Goal: Transaction & Acquisition: Purchase product/service

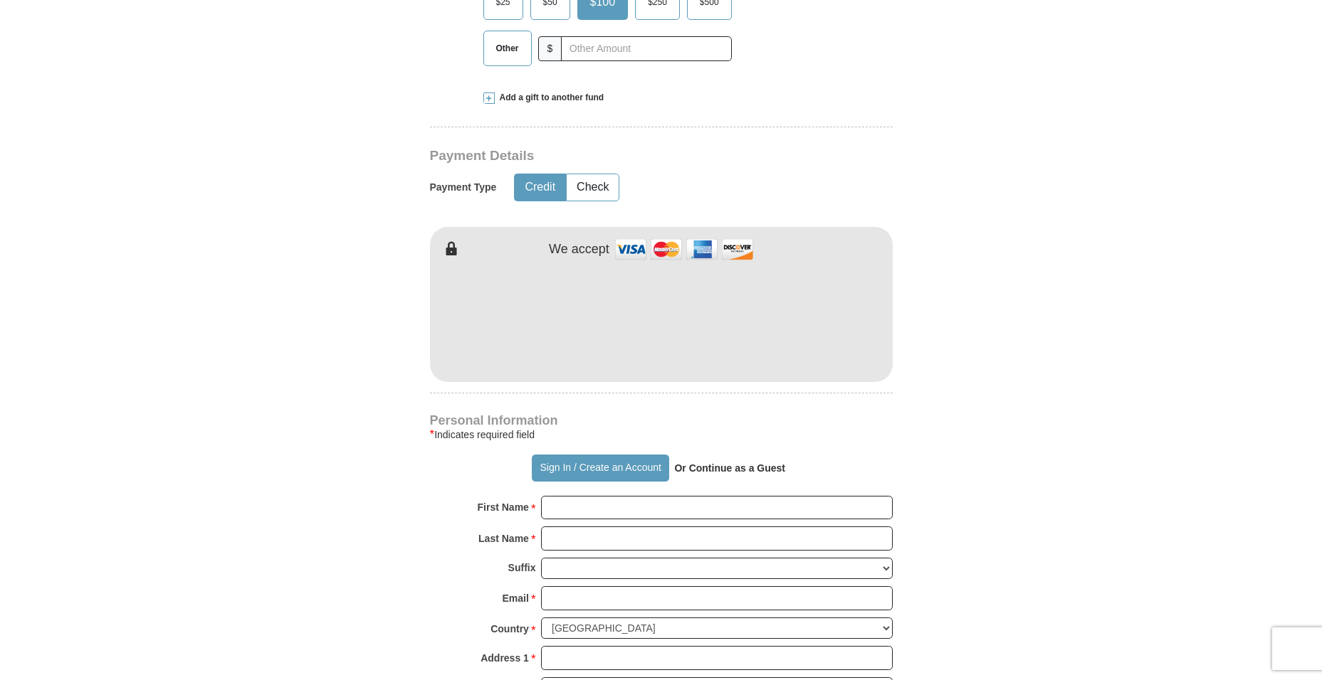
scroll to position [712, 0]
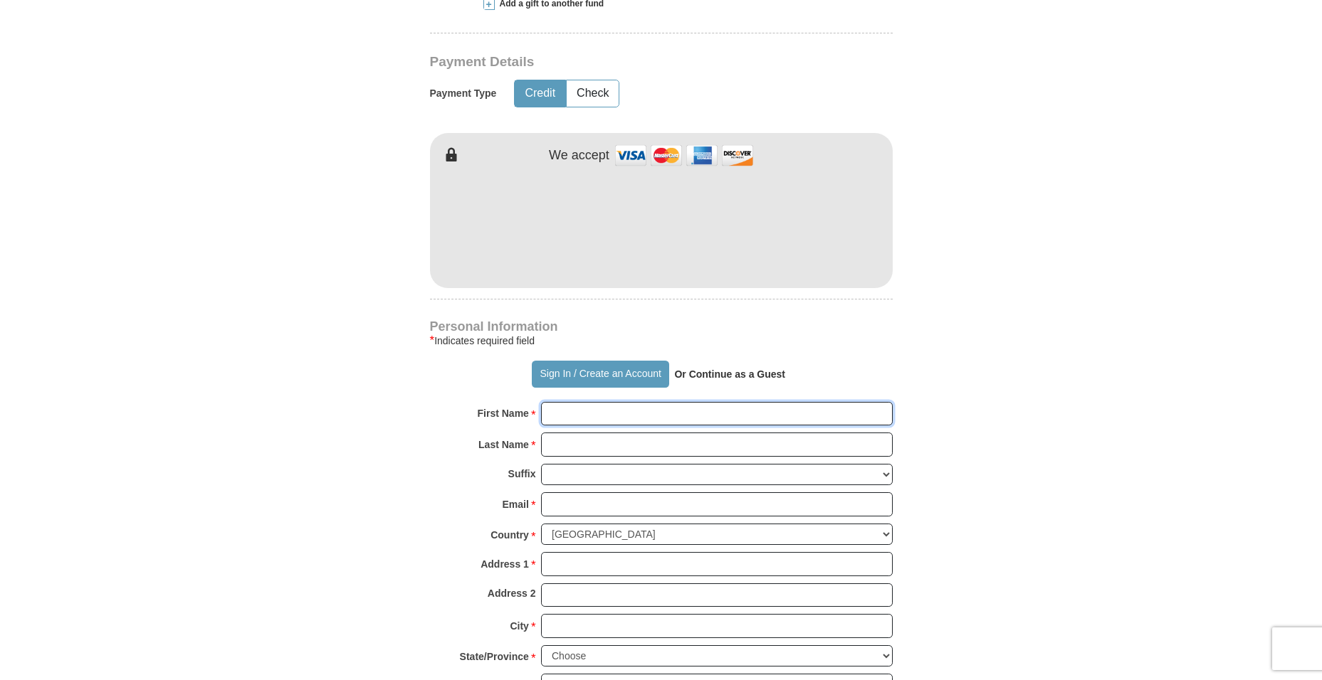
click at [569, 402] on input "First Name *" at bounding box center [717, 414] width 352 height 24
type input "[PERSON_NAME]"
click at [736, 369] on strong "Or Continue as a Guest" at bounding box center [729, 374] width 111 height 11
click at [711, 369] on strong "Or Continue as a Guest" at bounding box center [729, 374] width 111 height 11
click at [564, 433] on input "Last Name *" at bounding box center [717, 445] width 352 height 24
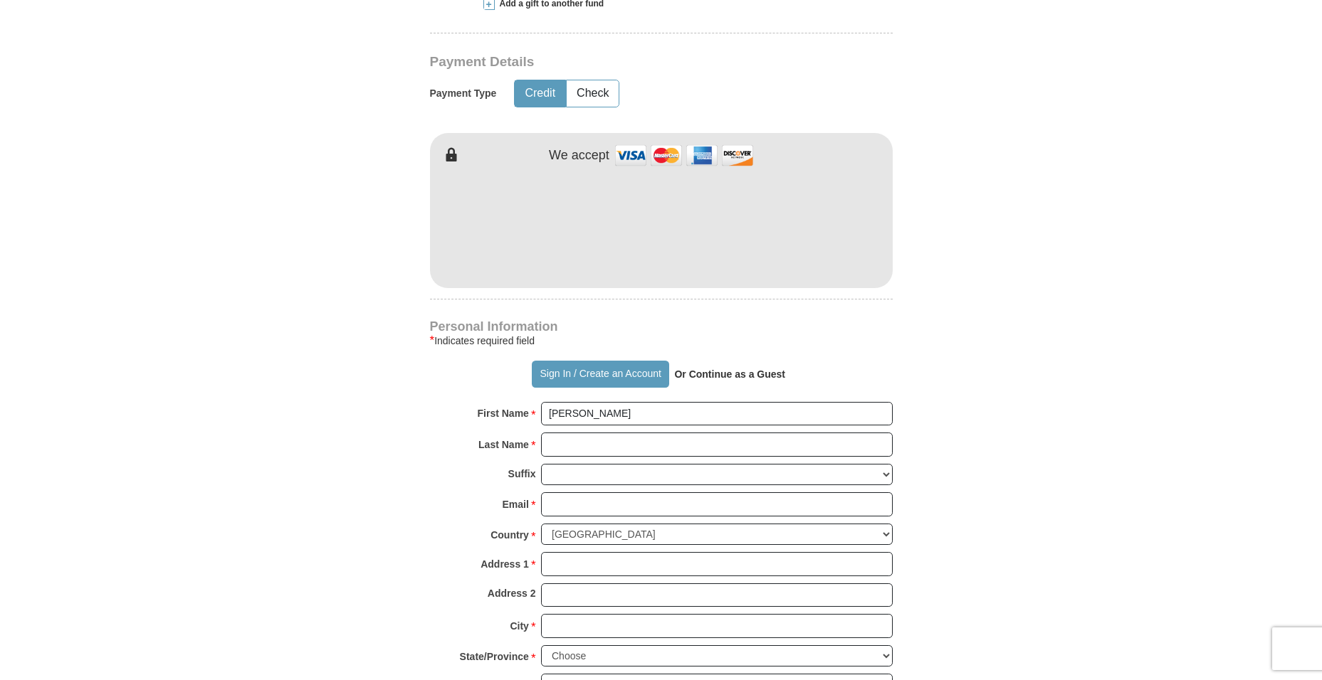
click at [700, 369] on strong "Or Continue as a Guest" at bounding box center [729, 374] width 111 height 11
click at [564, 433] on input "Last Name *" at bounding box center [717, 445] width 352 height 24
type input "P"
click at [576, 402] on input "[PERSON_NAME]" at bounding box center [717, 414] width 352 height 24
type input "P"
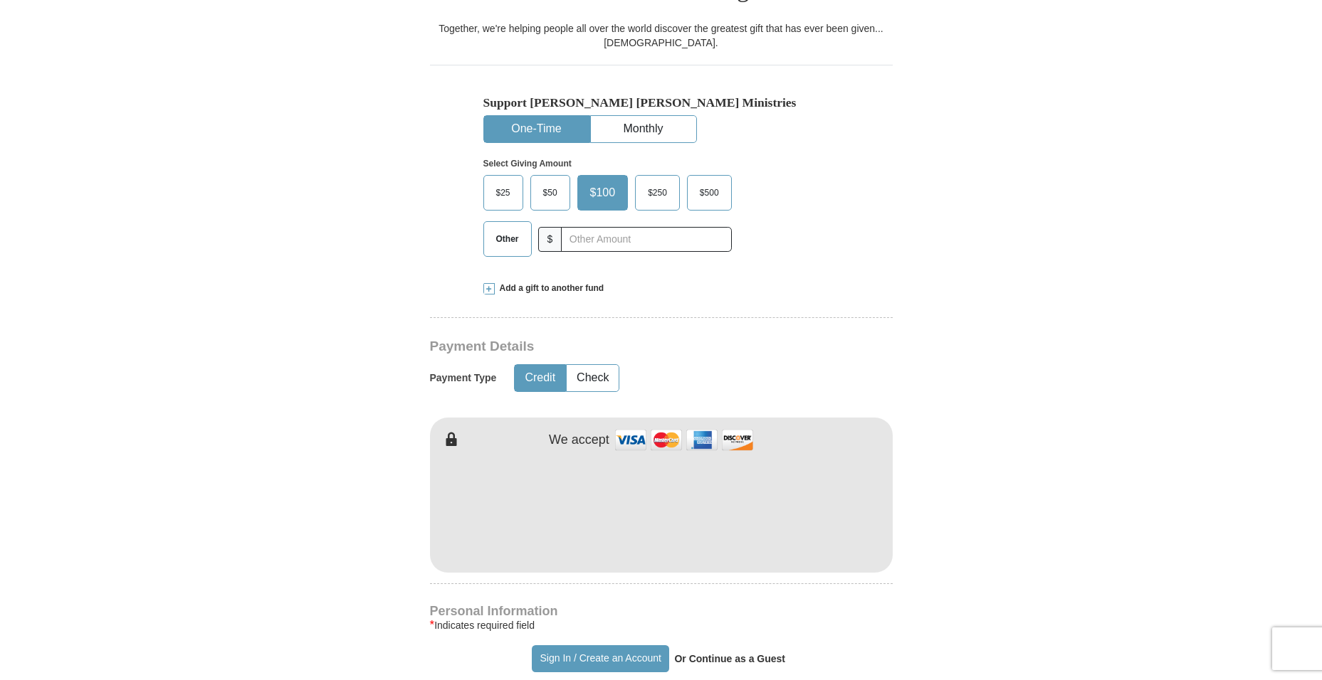
scroll to position [498, 0]
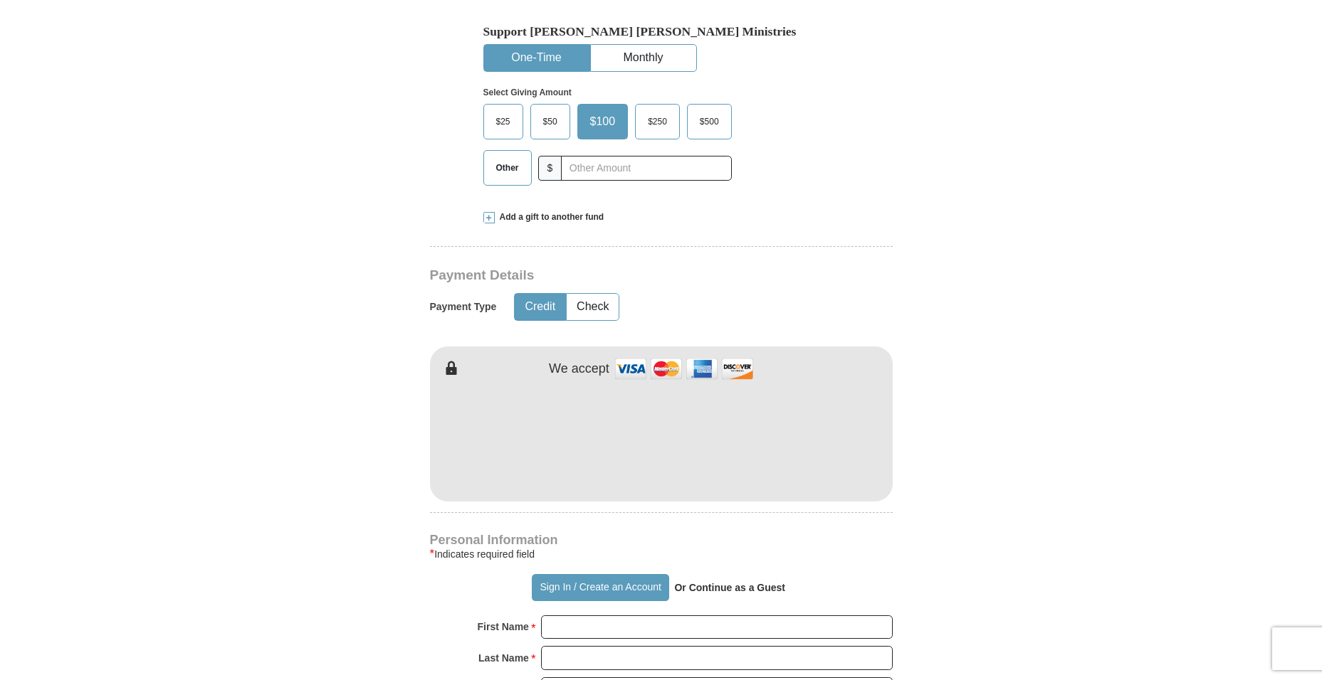
click at [731, 582] on strong "Or Continue as a Guest" at bounding box center [729, 587] width 111 height 11
click at [737, 582] on strong "Or Continue as a Guest" at bounding box center [729, 587] width 111 height 11
drag, startPoint x: 629, startPoint y: 559, endPoint x: 769, endPoint y: 547, distance: 140.7
click at [769, 574] on div "Sign In / Create an Account Or Continue as a Guest" at bounding box center [661, 587] width 463 height 27
type button "[URL][DOMAIN_NAME]"
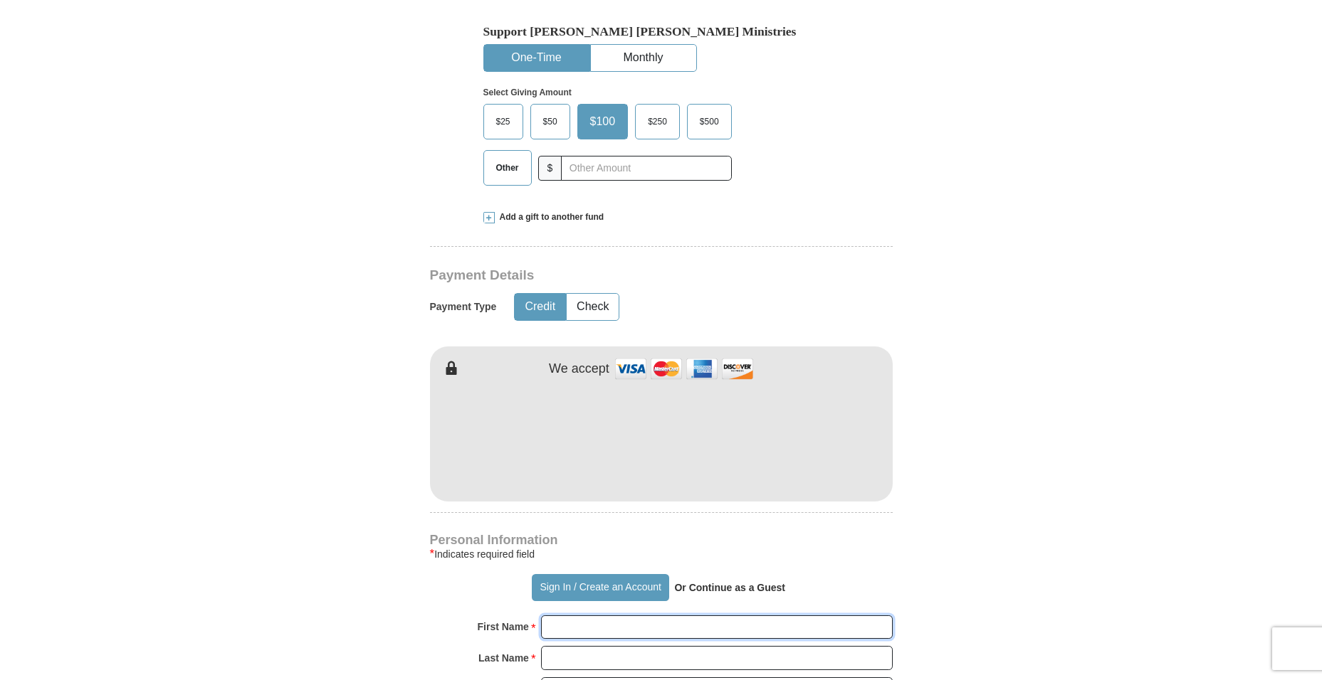
click at [583, 616] on input "First Name *" at bounding box center [717, 628] width 352 height 24
type input "[PERSON_NAME]"
click at [585, 646] on input "Last Name *" at bounding box center [717, 658] width 352 height 24
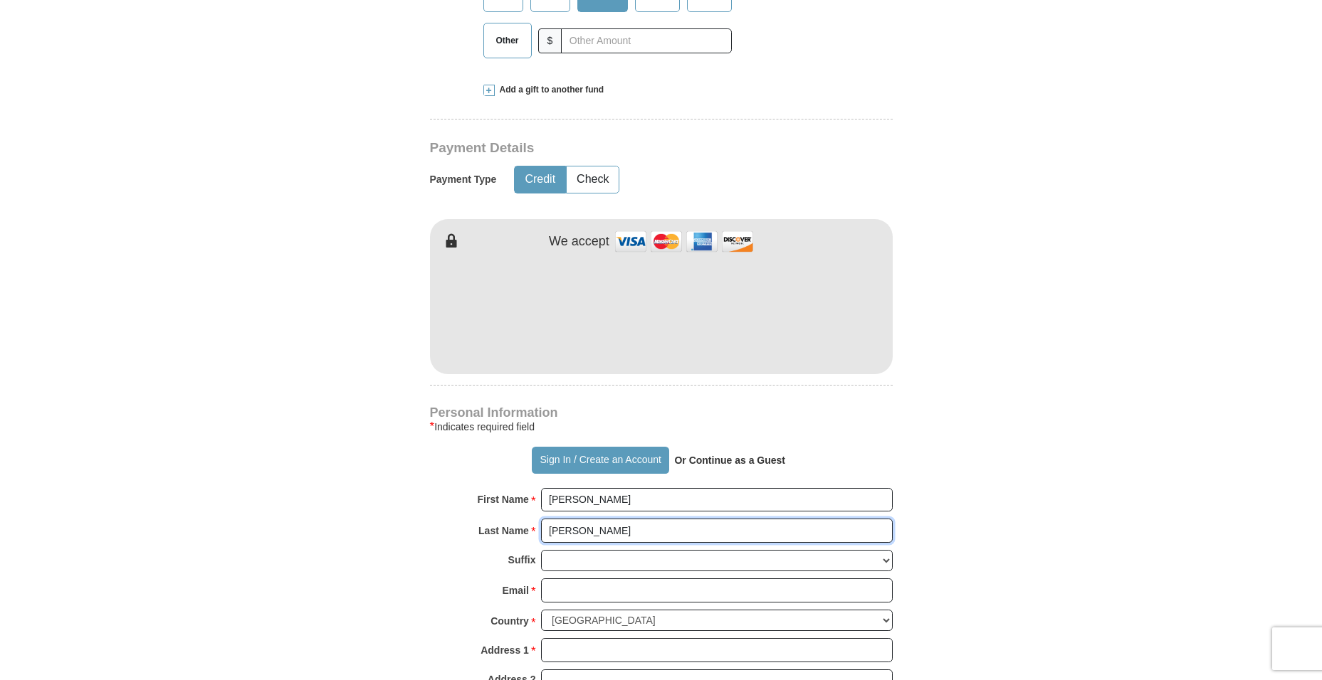
scroll to position [641, 0]
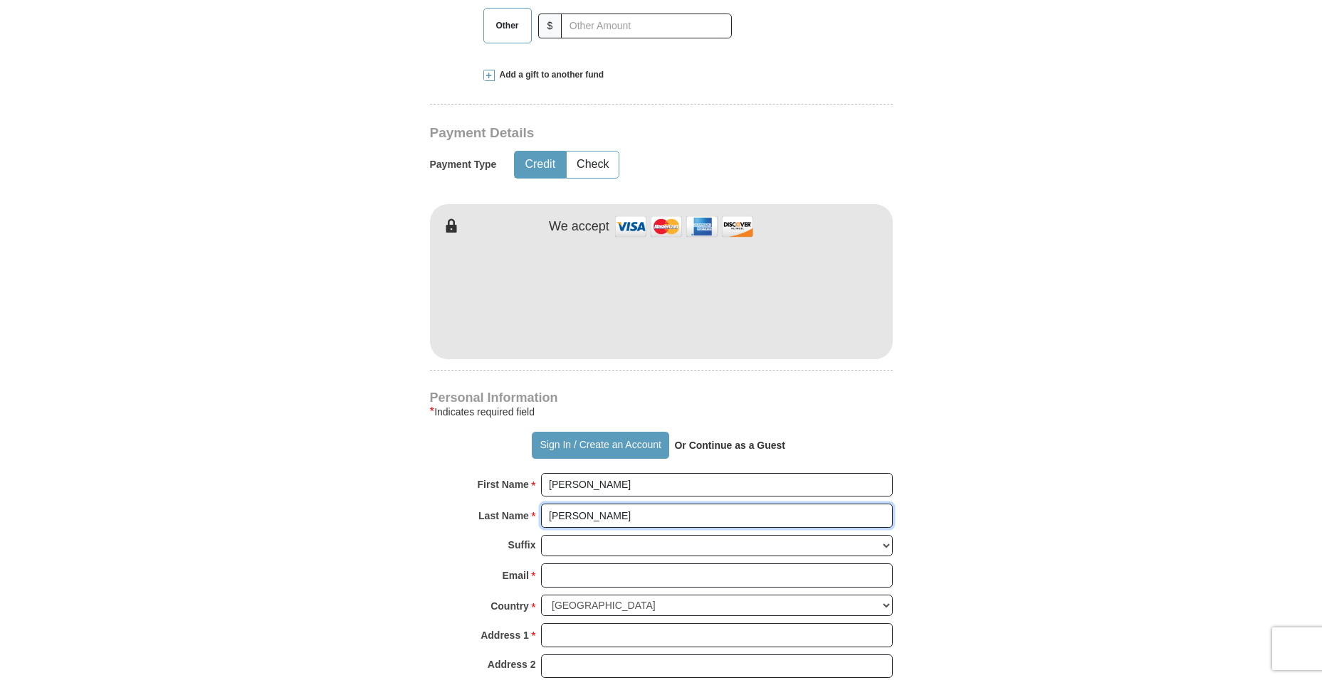
type input "[PERSON_NAME]"
click at [557, 564] on input "Email *" at bounding box center [717, 576] width 352 height 24
type input "[EMAIL_ADDRESS][DOMAIN_NAME]"
click at [553, 623] on input "Address 1 *" at bounding box center [717, 635] width 352 height 24
type input "[STREET_ADDRESS][PERSON_NAME]"
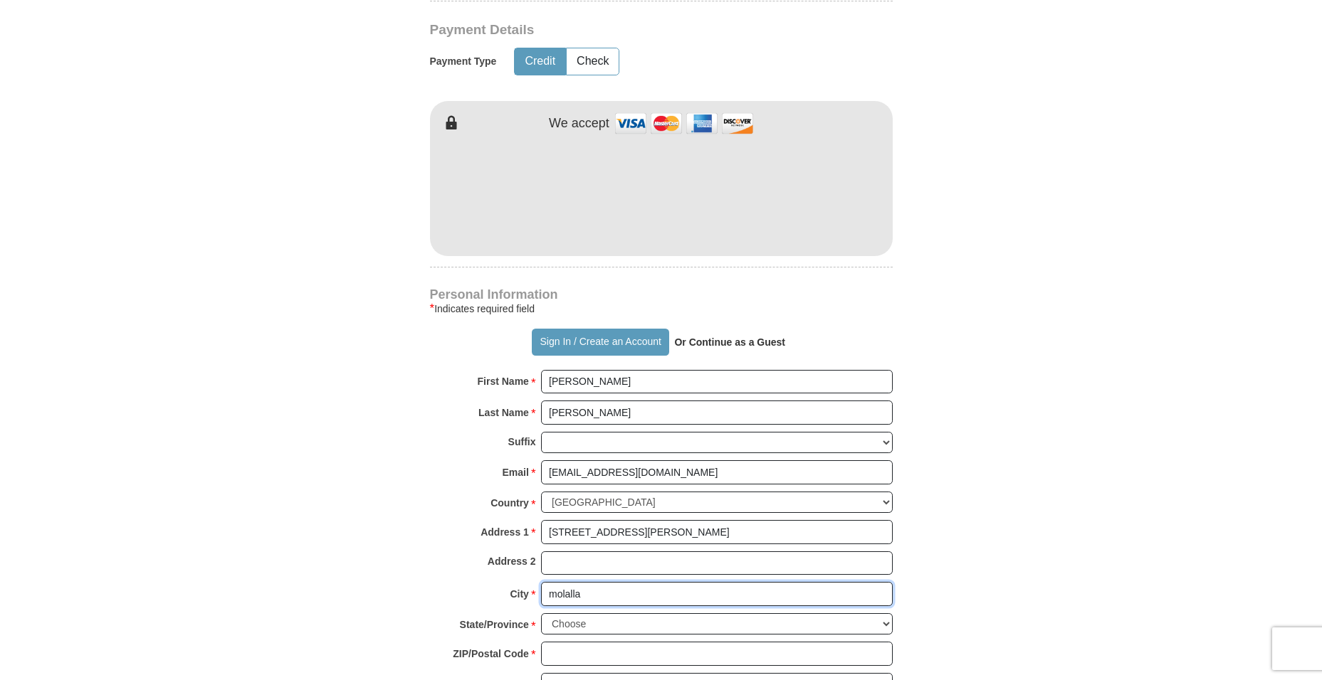
scroll to position [854, 0]
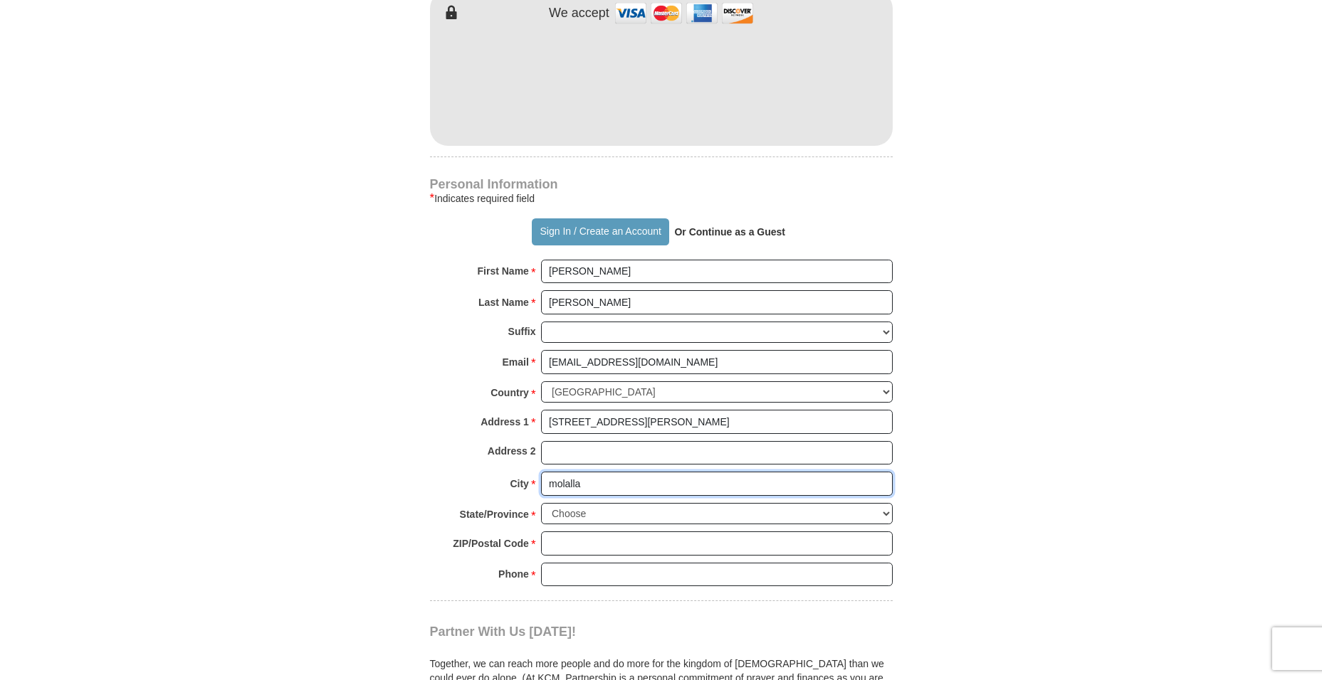
type input "molalla"
click at [887, 503] on select "Choose [US_STATE] [US_STATE] [US_STATE] [US_STATE] [US_STATE] Armed Forces Amer…" at bounding box center [717, 514] width 352 height 22
select select "OR"
click at [541, 503] on select "Choose [US_STATE] [US_STATE] [US_STATE] [US_STATE] [US_STATE] Armed Forces Amer…" at bounding box center [717, 514] width 352 height 22
click at [554, 532] on input "ZIP/Postal Code *" at bounding box center [717, 544] width 352 height 24
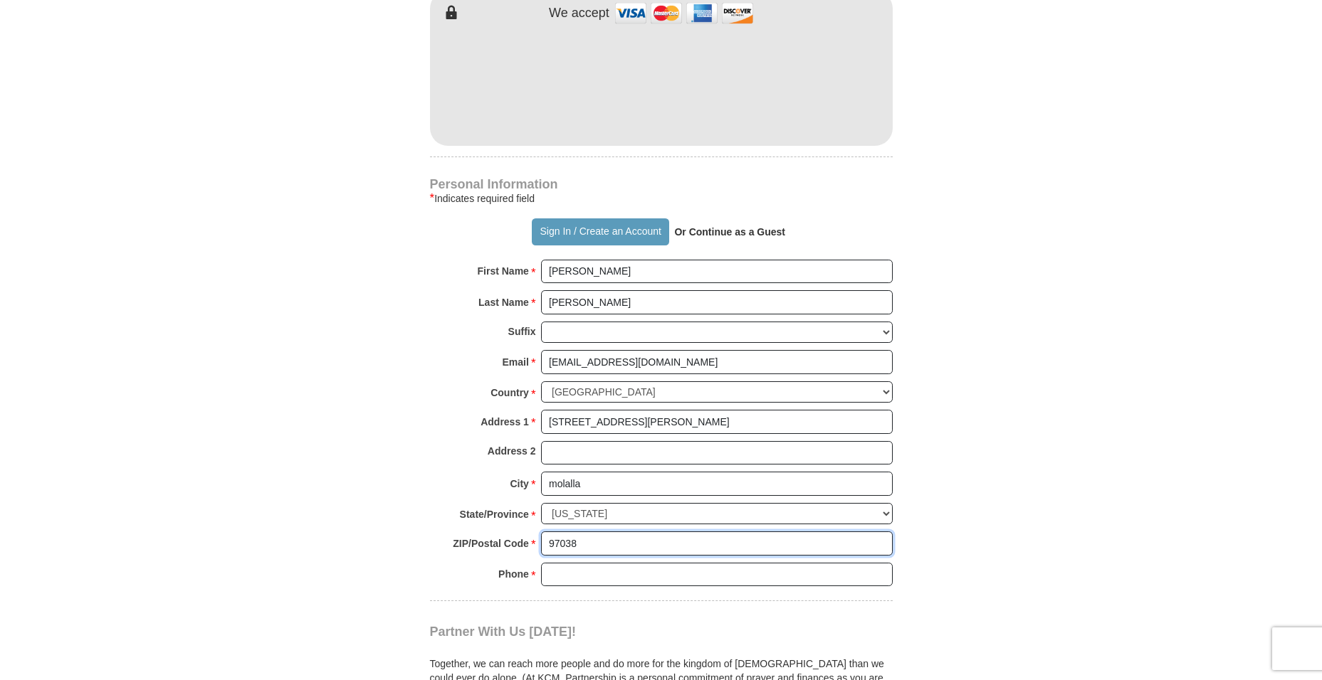
type input "97038"
click at [554, 563] on input "Phone * *" at bounding box center [717, 575] width 352 height 24
click at [657, 601] on div "Partner With Us [DATE]! Together, we can reach more people and do more for the …" at bounding box center [661, 662] width 463 height 122
click at [567, 563] on input "5036263887" at bounding box center [717, 575] width 352 height 24
click at [585, 563] on input "[PHONE_NUMBER]" at bounding box center [717, 575] width 352 height 24
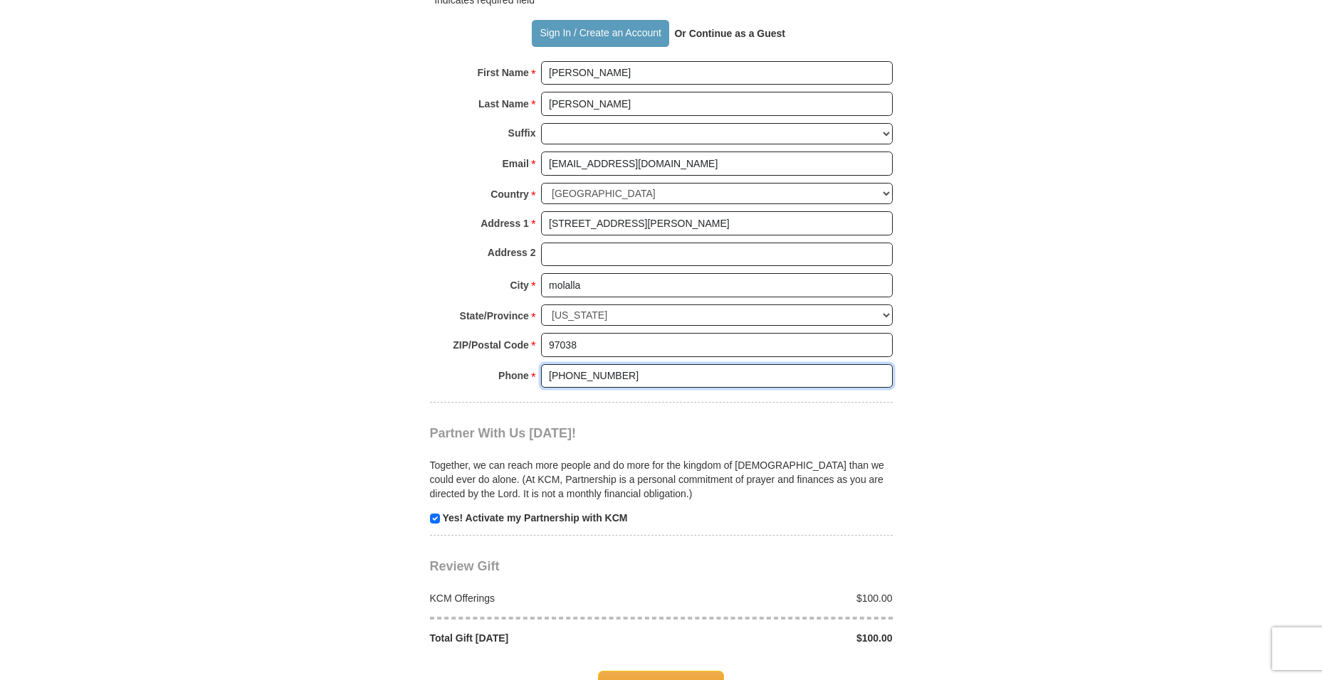
scroll to position [1068, 0]
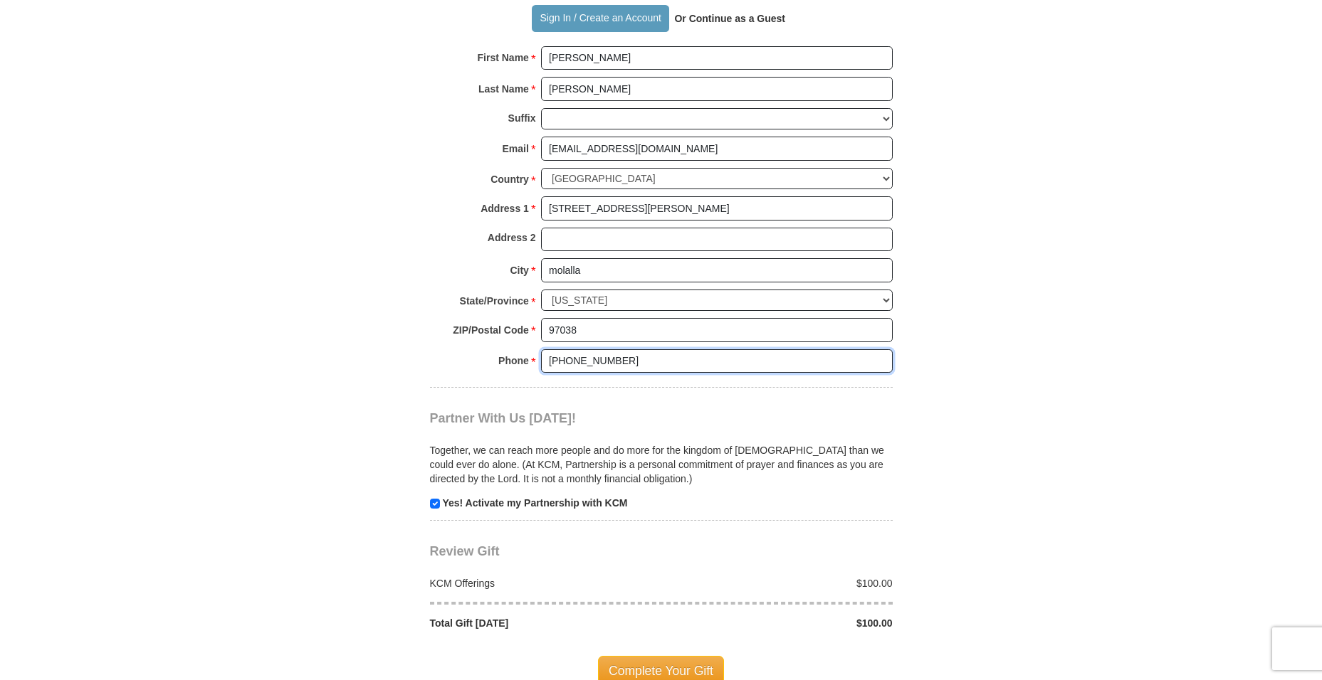
type input "[PHONE_NUMBER]"
click at [436, 499] on input "checkbox" at bounding box center [435, 504] width 10 height 10
checkbox input "false"
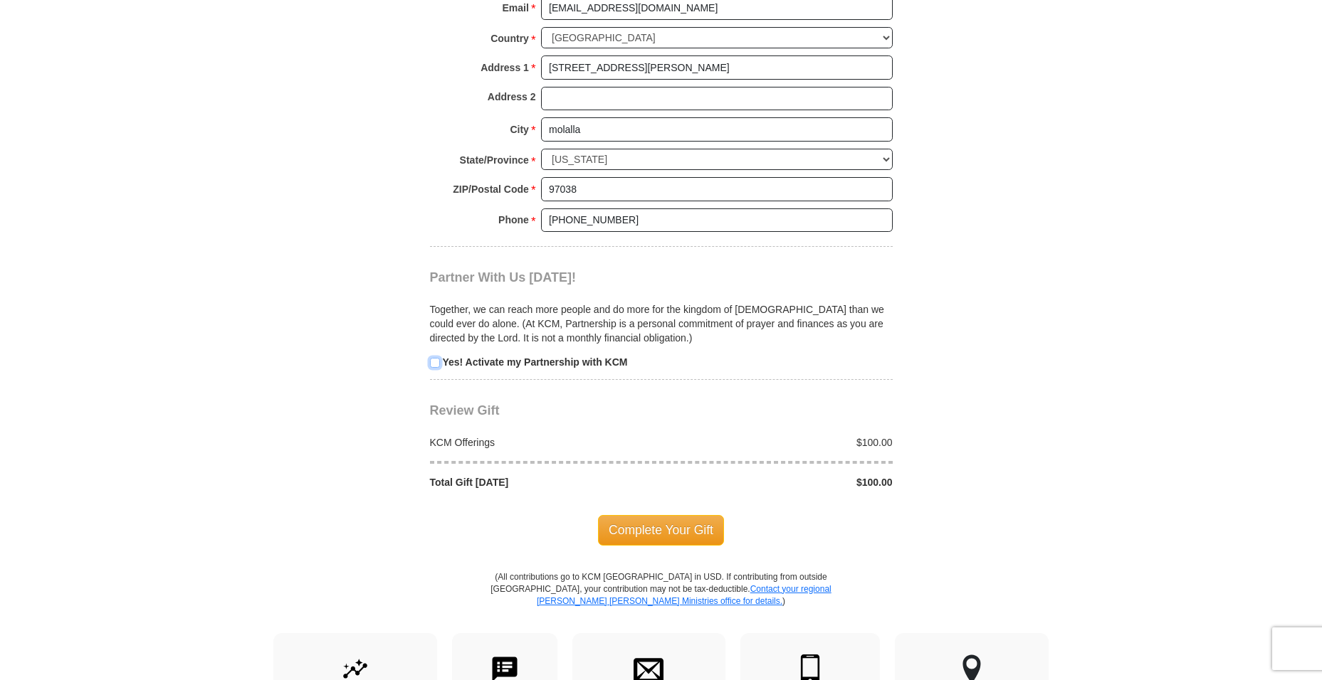
scroll to position [1210, 0]
click at [663, 514] on span "Complete Your Gift" at bounding box center [661, 529] width 126 height 30
